Goal: Task Accomplishment & Management: Complete application form

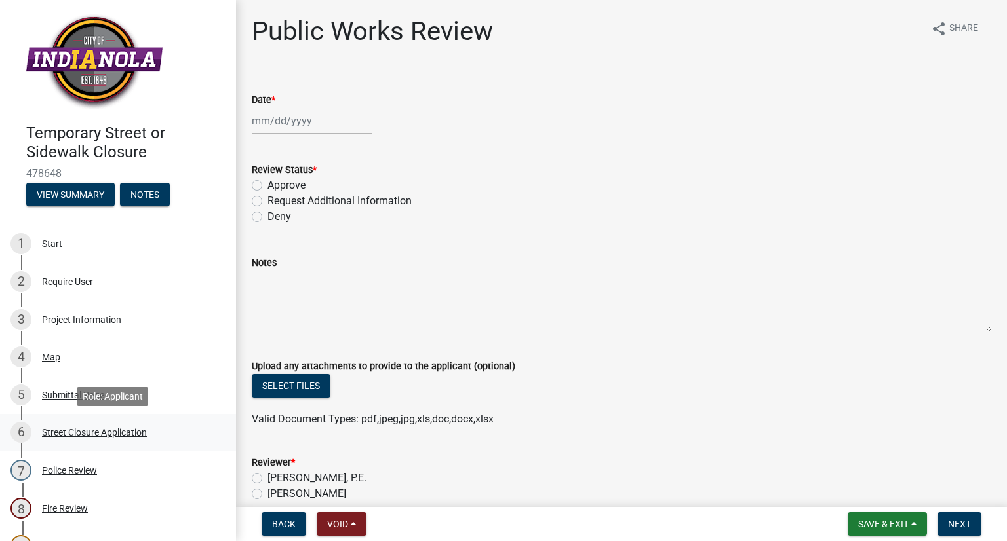
click at [59, 431] on div "Street Closure Application" at bounding box center [94, 432] width 105 height 9
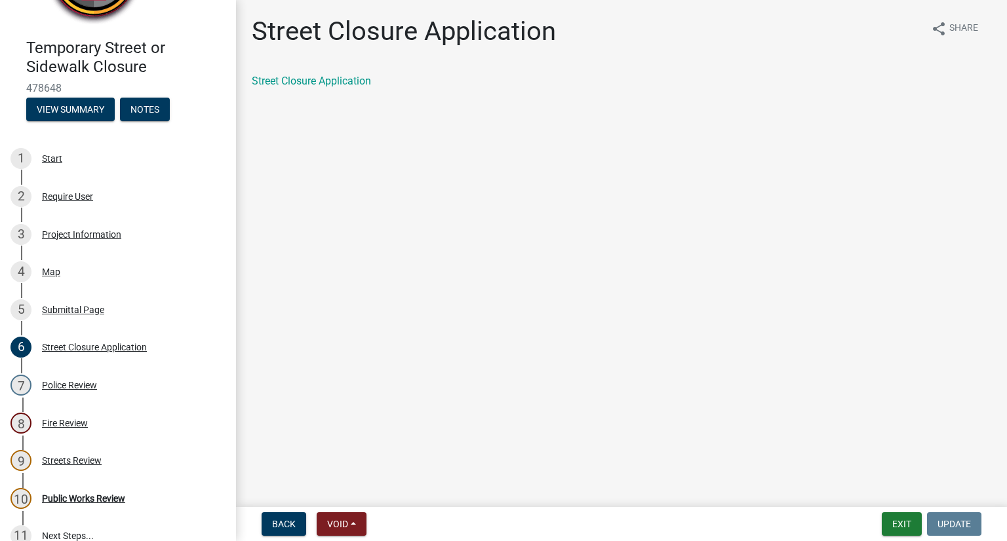
scroll to position [98, 0]
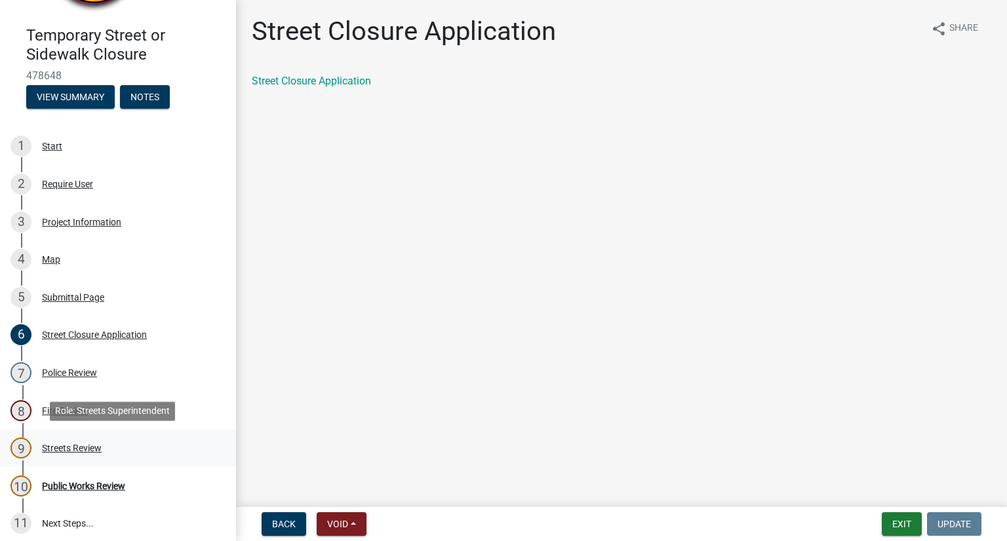
click at [85, 448] on div "Streets Review" at bounding box center [72, 448] width 60 height 9
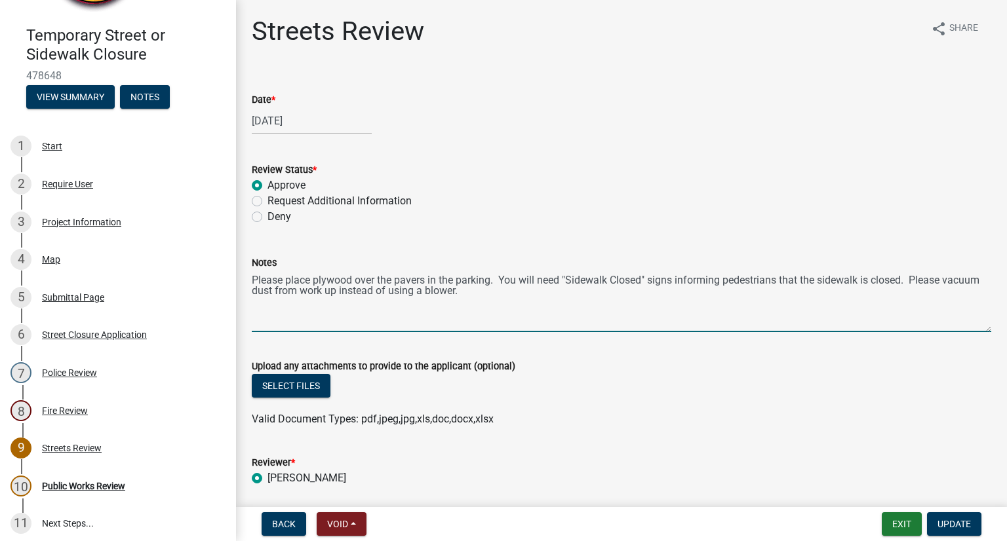
drag, startPoint x: 516, startPoint y: 289, endPoint x: 239, endPoint y: 278, distance: 278.0
click at [239, 278] on div "Streets Review share Share Date * [DATE] Review Status * Approve Request Additi…" at bounding box center [621, 263] width 771 height 494
click at [112, 483] on div "Public Works Review" at bounding box center [83, 486] width 83 height 9
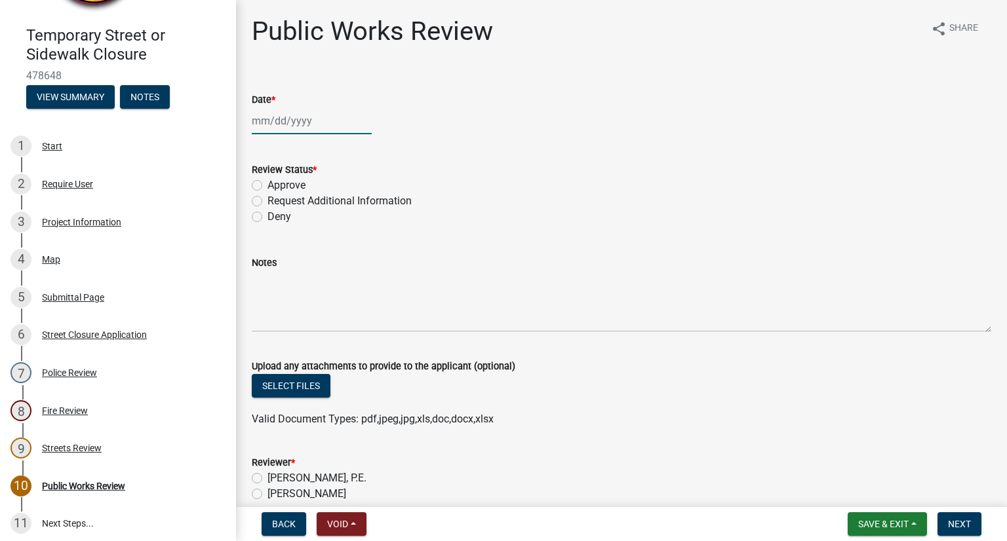
click at [297, 121] on div at bounding box center [312, 120] width 120 height 27
select select "9"
select select "2025"
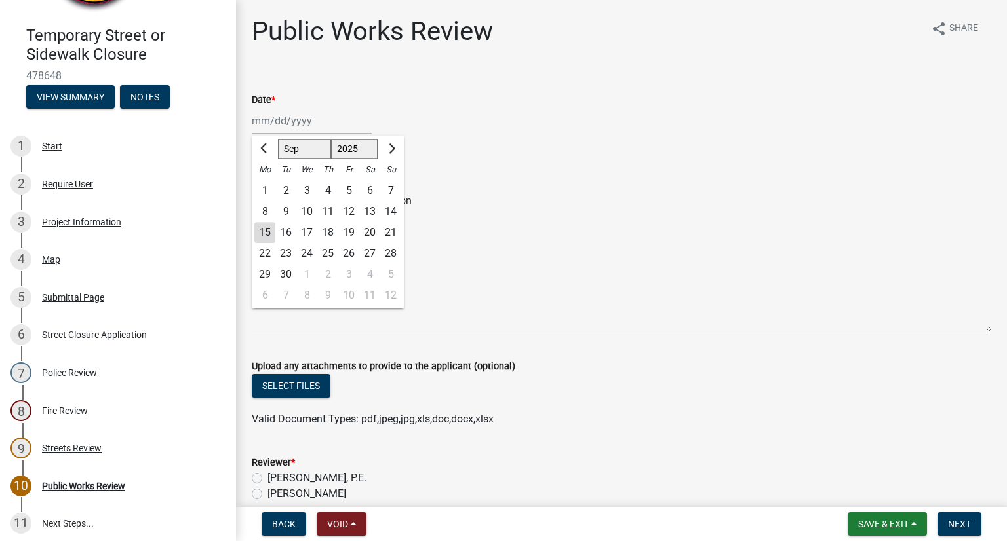
click at [264, 234] on div "15" at bounding box center [264, 232] width 21 height 21
type input "[DATE]"
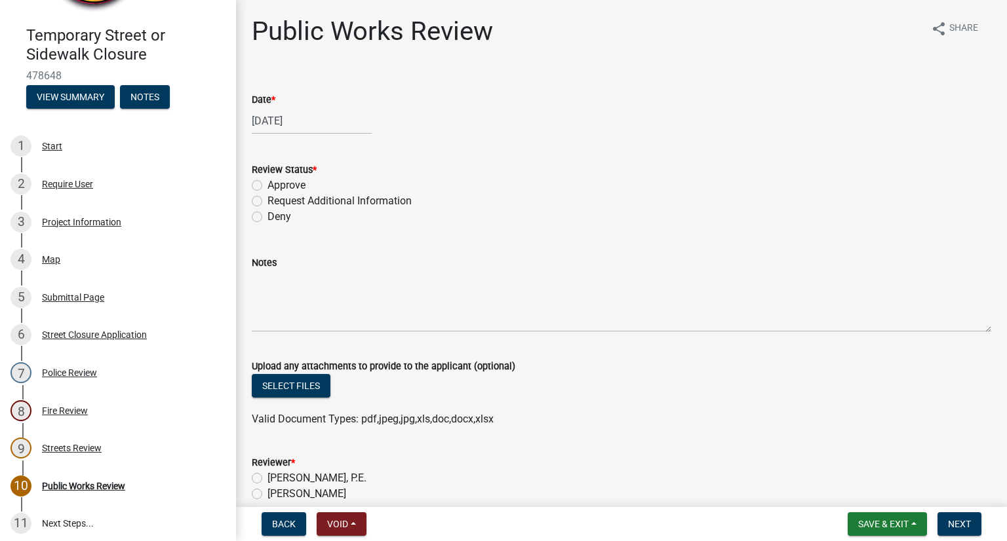
click at [267, 187] on label "Approve" at bounding box center [286, 186] width 38 height 16
click at [267, 186] on input "Approve" at bounding box center [271, 182] width 9 height 9
radio input "true"
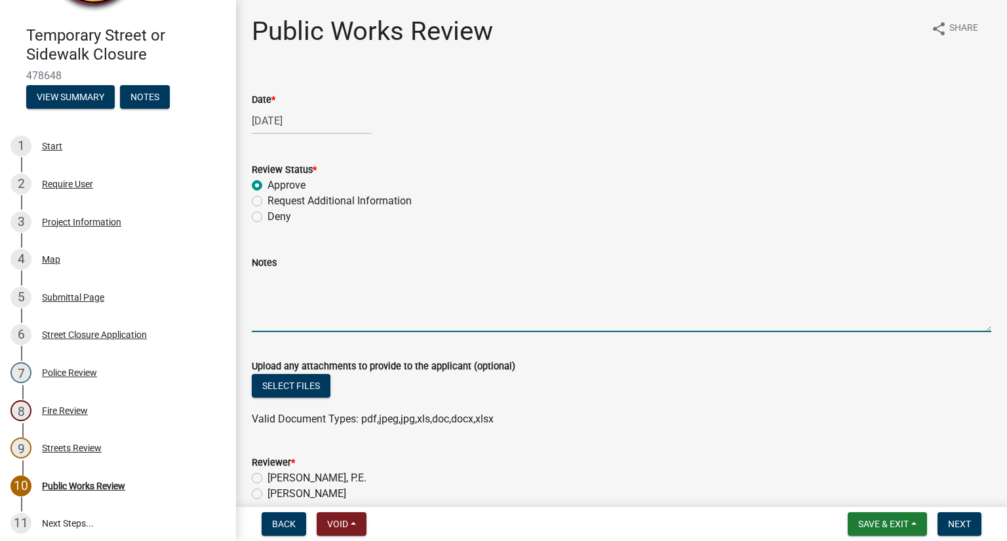
click at [267, 282] on textarea "Notes" at bounding box center [621, 302] width 739 height 62
paste textarea "This permit is approved contingent upon the following conditions: The applicant…"
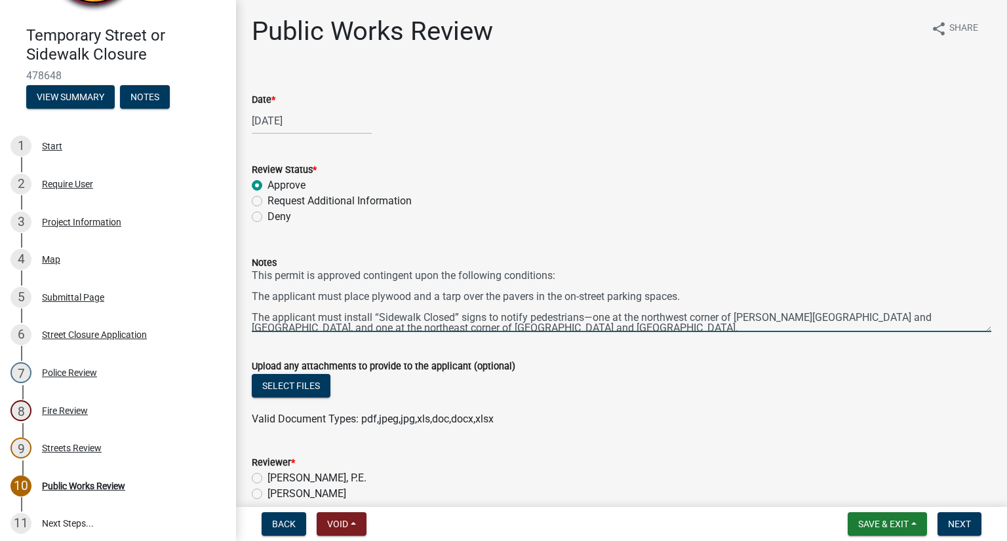
scroll to position [2, 0]
click at [254, 298] on textarea "This permit is approved contingent upon the following conditions: The applicant…" at bounding box center [621, 302] width 739 height 62
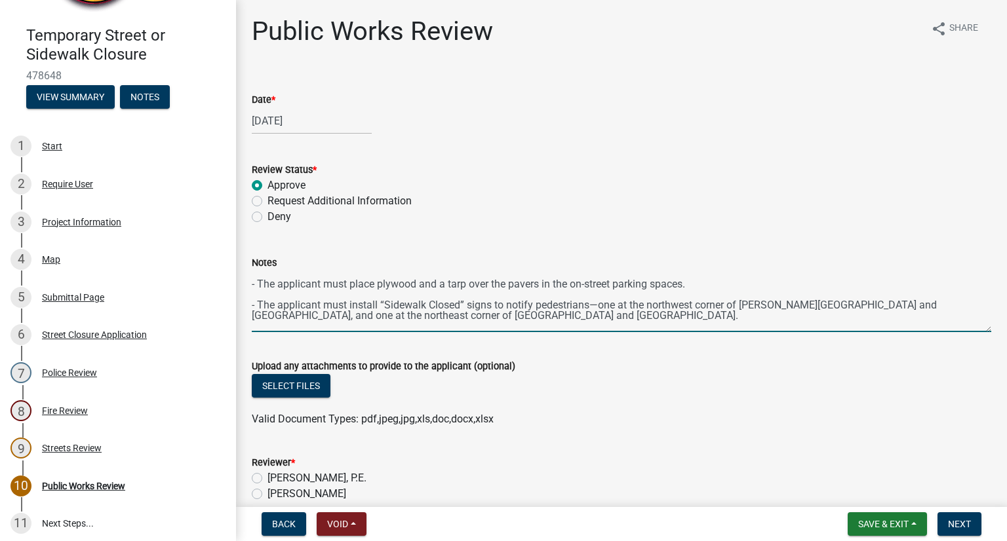
scroll to position [28, 0]
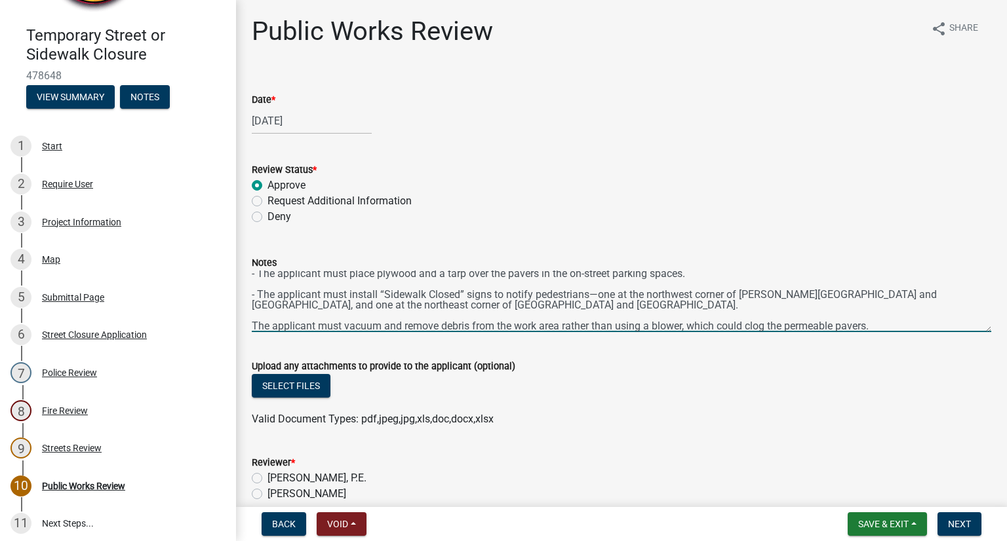
click at [255, 325] on textarea "This permit is approved contingent upon the following conditions: - The applica…" at bounding box center [621, 302] width 739 height 62
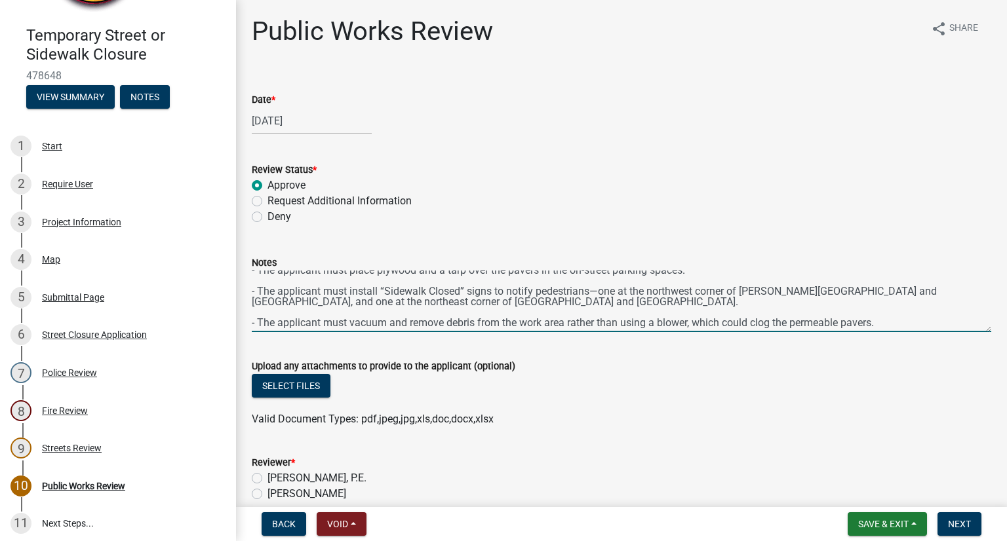
scroll to position [31, 0]
type textarea "This permit is approved contingent upon the following conditions: - The applica…"
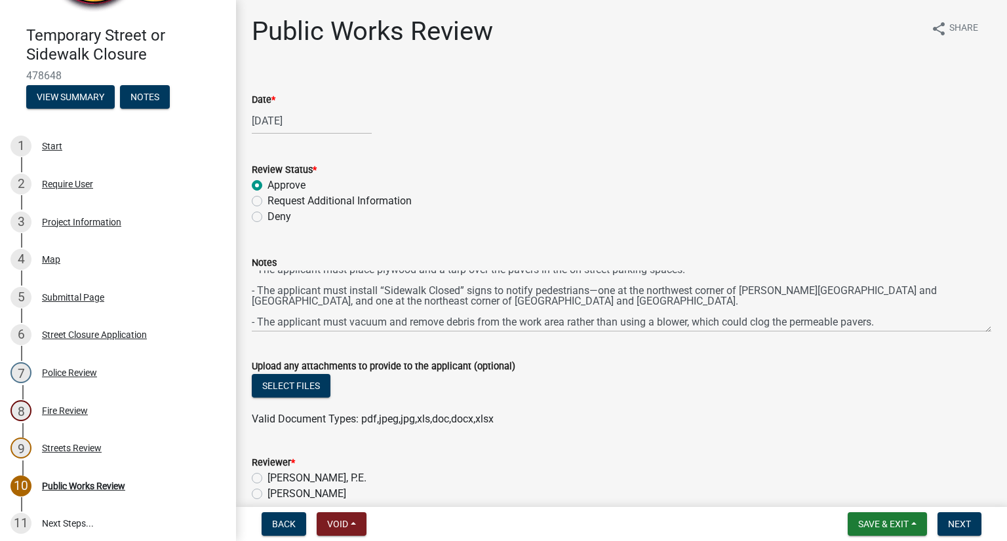
click at [267, 480] on label "[PERSON_NAME], P.E." at bounding box center [316, 478] width 99 height 16
click at [267, 479] on input "[PERSON_NAME], P.E." at bounding box center [271, 474] width 9 height 9
radio input "true"
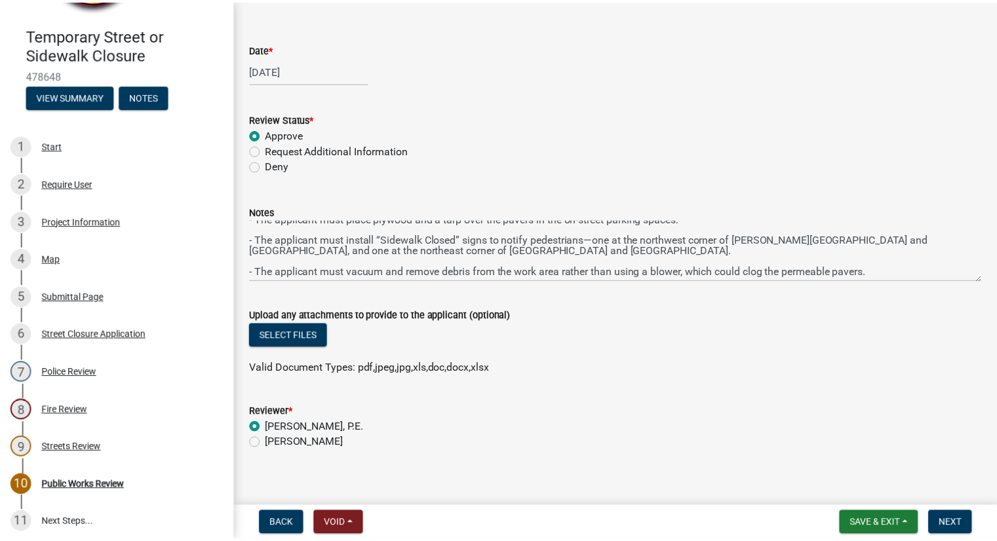
scroll to position [0, 0]
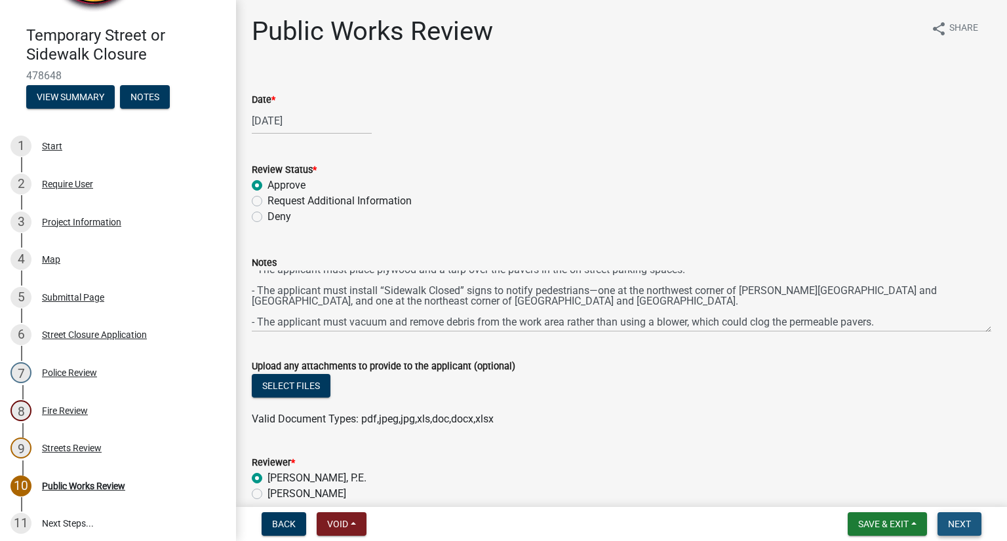
click at [948, 524] on span "Next" at bounding box center [959, 524] width 23 height 10
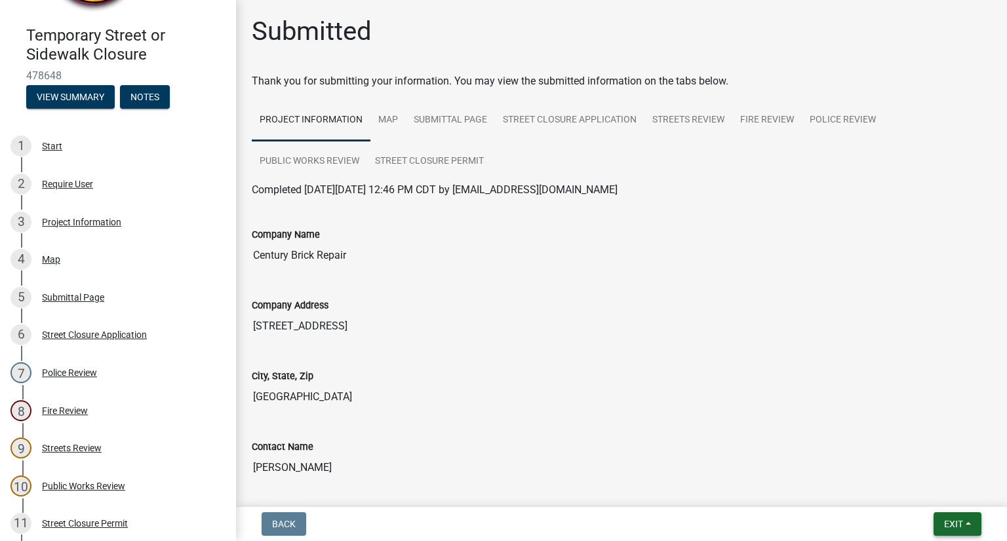
click at [947, 524] on span "Exit" at bounding box center [953, 524] width 19 height 10
click at [935, 490] on button "Save & Exit" at bounding box center [929, 489] width 105 height 31
